Goal: Browse casually

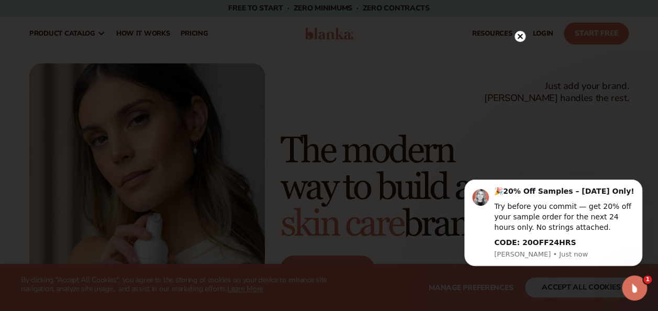
click at [521, 39] on circle at bounding box center [520, 36] width 11 height 11
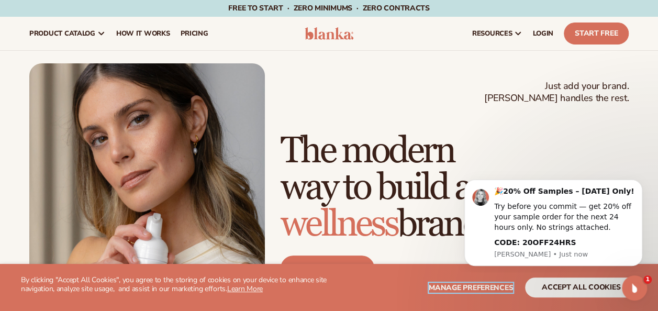
click at [458, 293] on button "Manage preferences" at bounding box center [471, 288] width 84 height 20
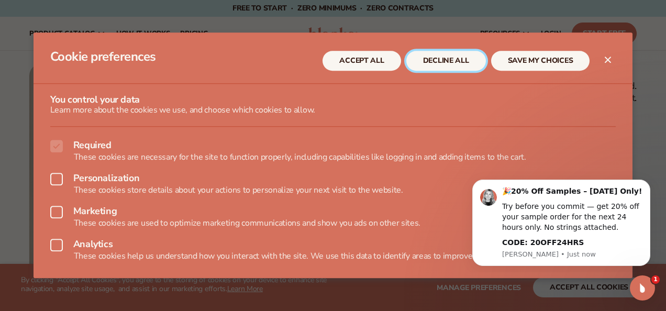
click at [433, 51] on button "DECLINE ALL" at bounding box center [446, 61] width 80 height 20
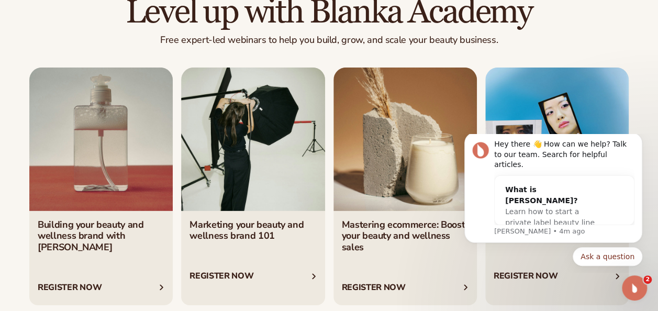
scroll to position [3466, 0]
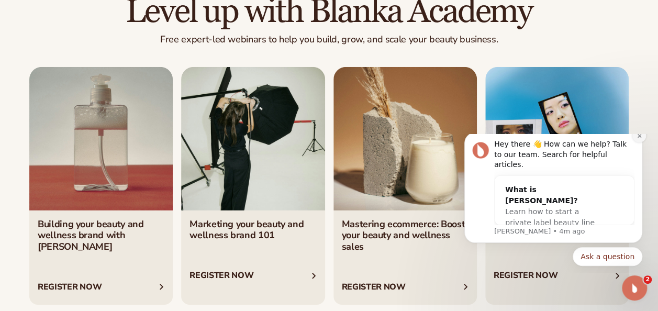
click at [642, 139] on icon "Dismiss notification" at bounding box center [640, 136] width 6 height 6
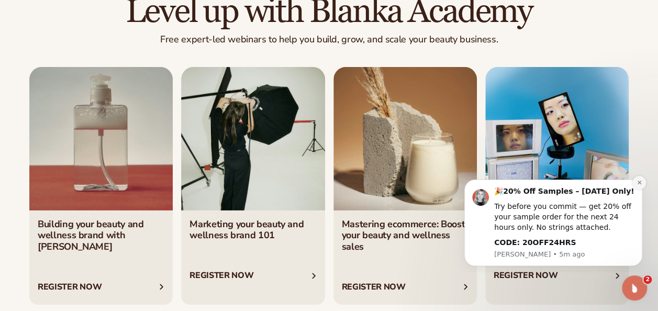
click at [640, 179] on button "Dismiss notification" at bounding box center [640, 183] width 14 height 14
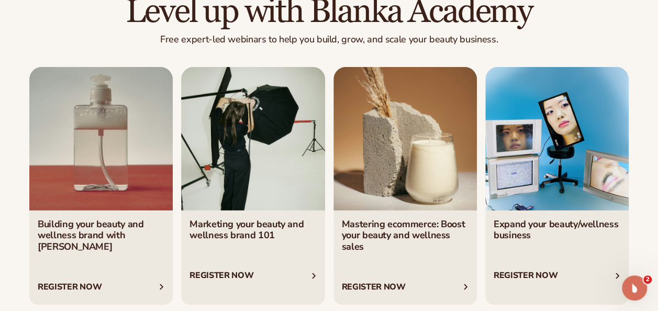
click at [416, 248] on link "3 / 4" at bounding box center [406, 186] width 144 height 238
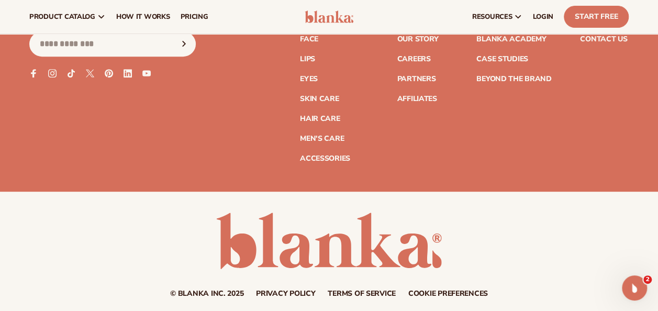
scroll to position [4155, 0]
